Goal: Transaction & Acquisition: Purchase product/service

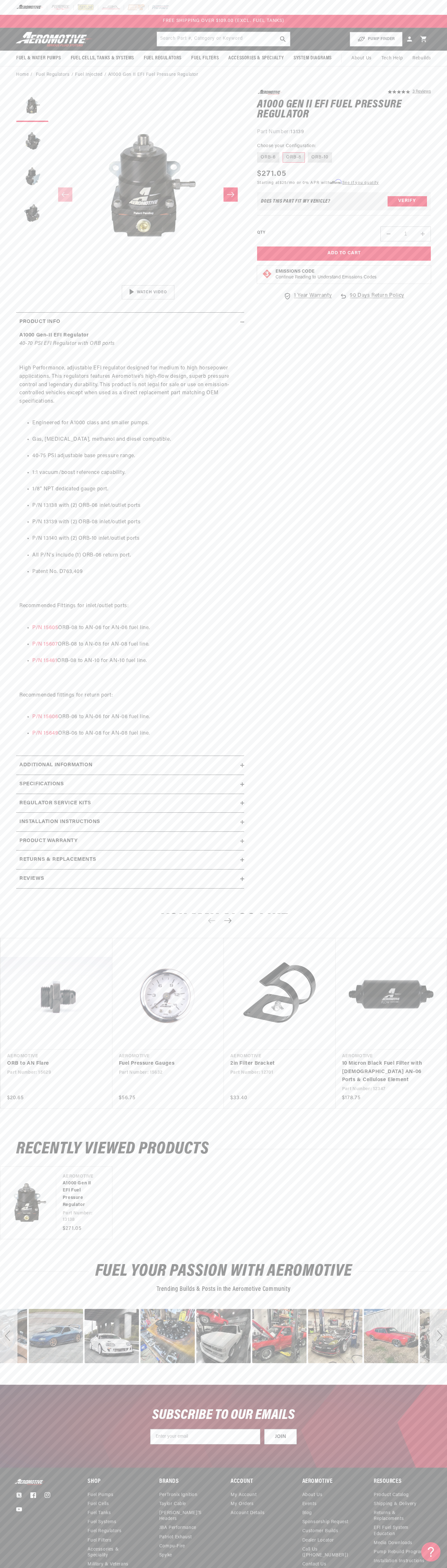
click at [400, 29] on header "Fuel & Water Pumps Back In-Tank In-Line Fuel Pumps" at bounding box center [223, 39] width 447 height 23
click at [425, 1313] on div "image number 15" at bounding box center [446, 1336] width 54 height 54
click at [177, 1563] on html "Skip to content Your cart Your cart is empty Loading... You may also like Subto…" at bounding box center [223, 784] width 447 height 1568
click at [17, 1563] on html "Skip to content Your cart Your cart is empty Loading... You may also like Subto…" at bounding box center [223, 784] width 447 height 1568
